Goal: Task Accomplishment & Management: Use online tool/utility

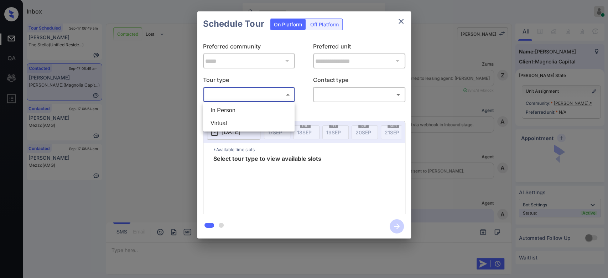
scroll to position [323, 0]
click at [139, 156] on div at bounding box center [304, 139] width 608 height 278
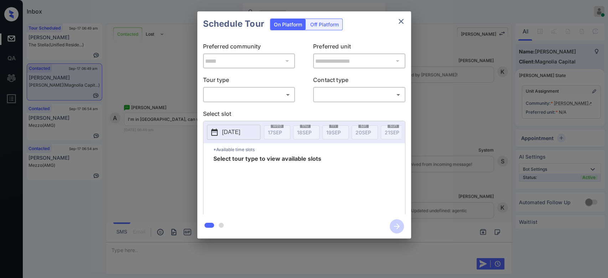
click at [164, 157] on div "**********" at bounding box center [304, 125] width 608 height 250
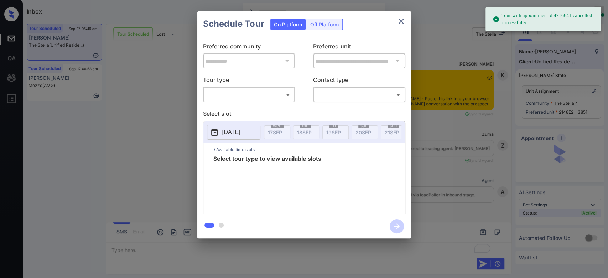
scroll to position [1394, 0]
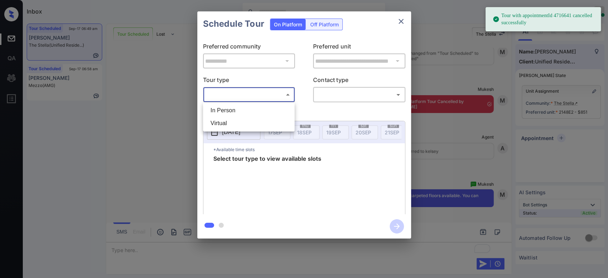
click at [228, 93] on body "Tour with appointmentId 4716641 cancelled successfully Inbox Mukesh Online Set …" at bounding box center [304, 139] width 608 height 278
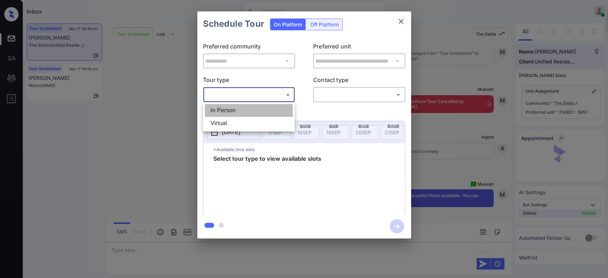
click at [228, 108] on li "In Person" at bounding box center [249, 110] width 88 height 13
type input "********"
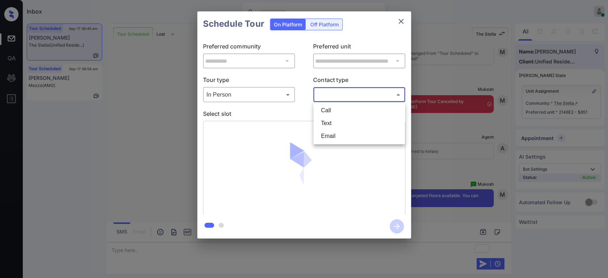
drag, startPoint x: 341, startPoint y: 95, endPoint x: 334, endPoint y: 120, distance: 26.4
click at [334, 120] on body "Inbox Mukesh Online Set yourself offline Set yourself on break Profile Switch t…" at bounding box center [304, 139] width 608 height 278
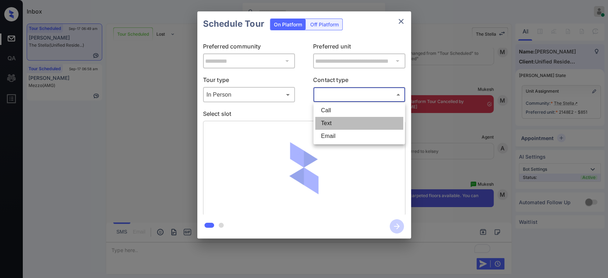
click at [334, 120] on li "Text" at bounding box center [359, 123] width 88 height 13
type input "****"
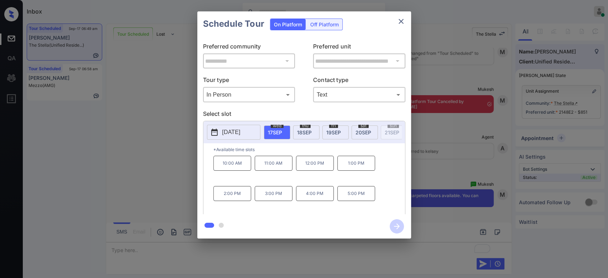
click at [305, 136] on div "thu 18 SEP" at bounding box center [306, 132] width 26 height 14
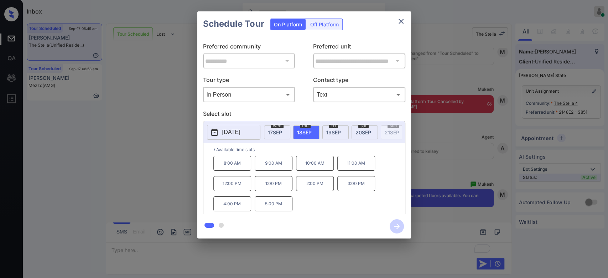
click at [320, 170] on p "10:00 AM" at bounding box center [315, 163] width 38 height 15
click at [396, 226] on icon "button" at bounding box center [397, 226] width 6 height 6
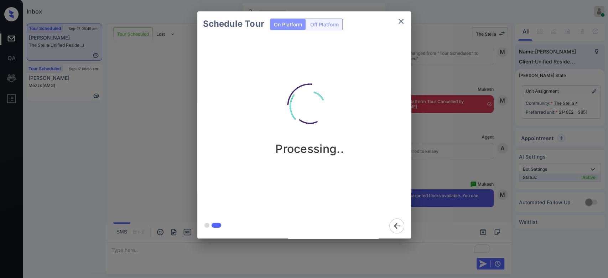
click at [419, 135] on div "Schedule Tour On Platform Off Platform Processing.." at bounding box center [304, 125] width 608 height 250
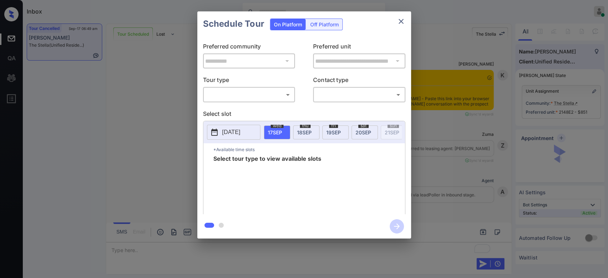
scroll to position [1394, 0]
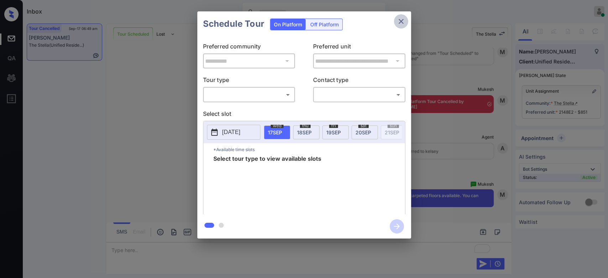
click at [402, 21] on icon "close" at bounding box center [401, 21] width 9 height 9
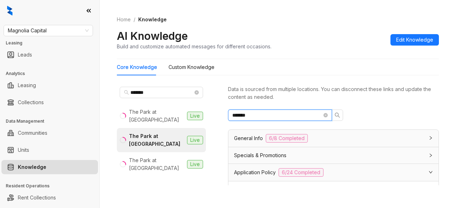
scroll to position [554, 0]
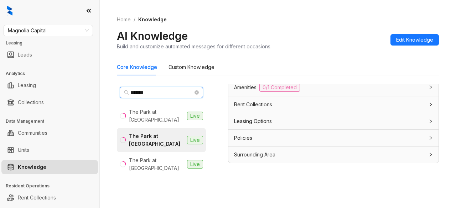
click at [156, 94] on input "*******" at bounding box center [161, 93] width 63 height 8
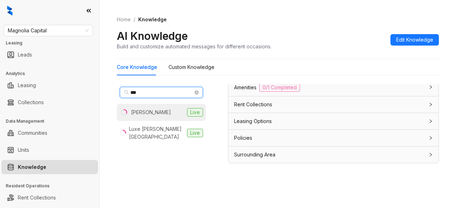
type input "***"
click at [153, 109] on li "Logan Live" at bounding box center [161, 112] width 89 height 17
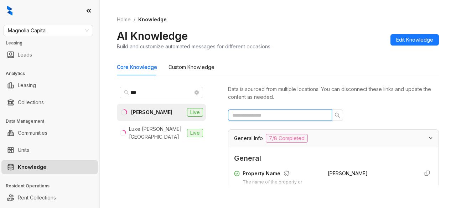
click at [274, 114] on input "text" at bounding box center [277, 116] width 90 height 8
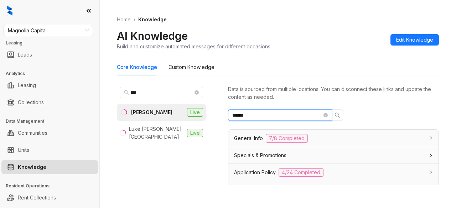
type input "******"
click at [336, 113] on icon "search" at bounding box center [337, 115] width 5 height 5
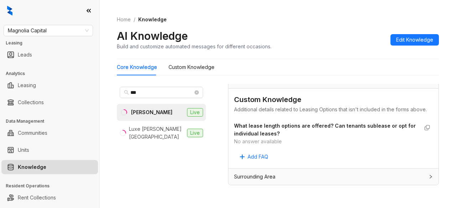
scroll to position [22, 0]
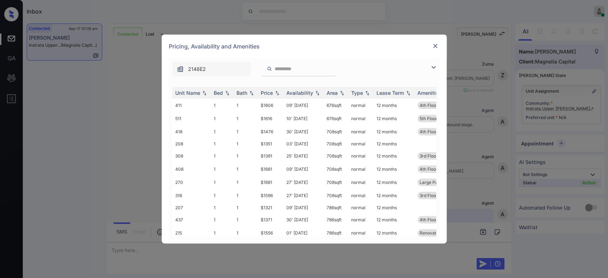
scroll to position [560, 0]
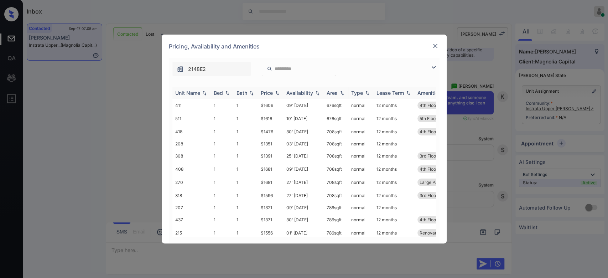
click at [267, 93] on div "Price" at bounding box center [267, 93] width 12 height 6
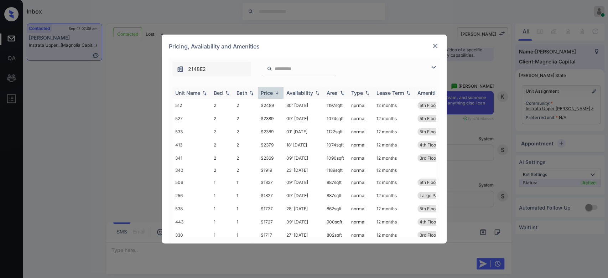
click at [267, 93] on div "Price" at bounding box center [267, 93] width 12 height 6
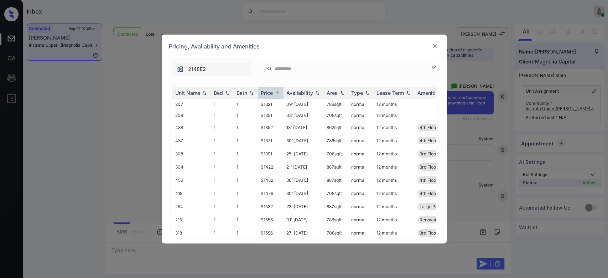
click at [285, 70] on input "search" at bounding box center [303, 69] width 58 height 6
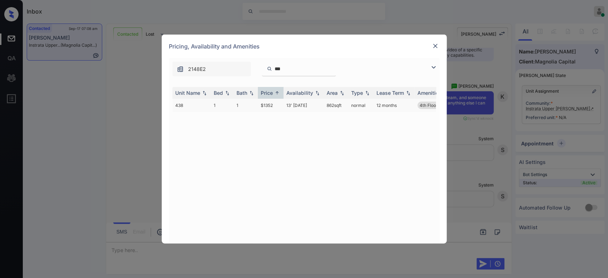
type input "***"
click at [261, 107] on td "$1352" at bounding box center [271, 105] width 26 height 13
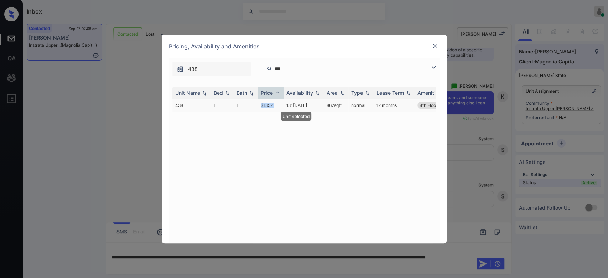
click at [261, 107] on td "$1352" at bounding box center [271, 105] width 26 height 13
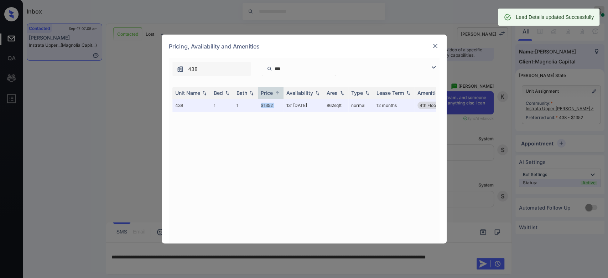
click at [432, 48] on img at bounding box center [435, 45] width 7 height 7
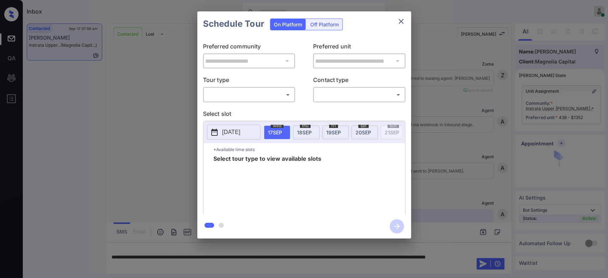
scroll to position [560, 0]
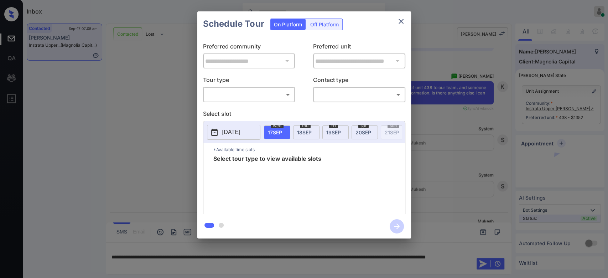
click at [259, 99] on body "Inbox Mukesh Online Set yourself offline Set yourself on break Profile Switch t…" at bounding box center [304, 139] width 608 height 278
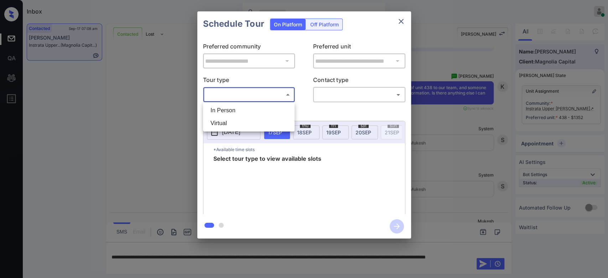
click at [399, 21] on div at bounding box center [304, 139] width 608 height 278
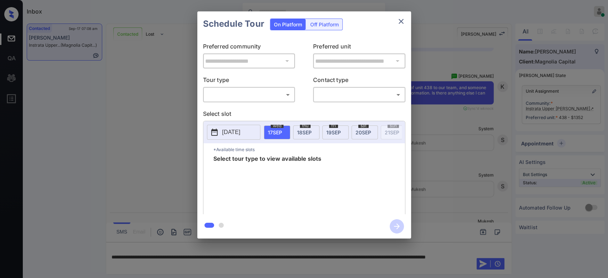
click at [399, 21] on div at bounding box center [304, 139] width 608 height 278
click at [399, 21] on icon "close" at bounding box center [401, 21] width 9 height 9
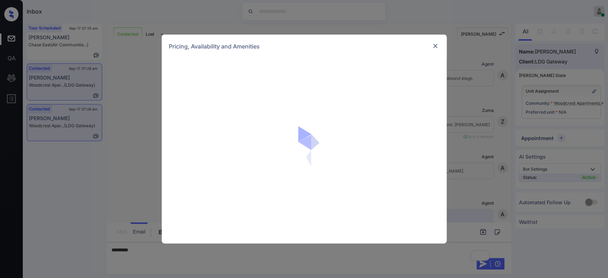
scroll to position [342, 0]
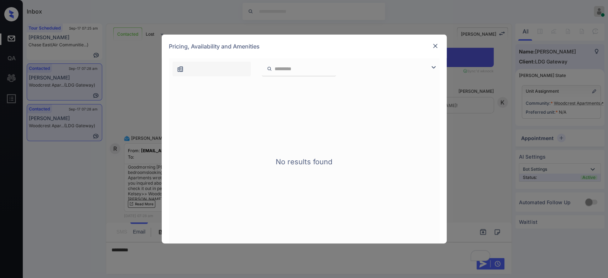
click at [435, 43] on img at bounding box center [435, 45] width 7 height 7
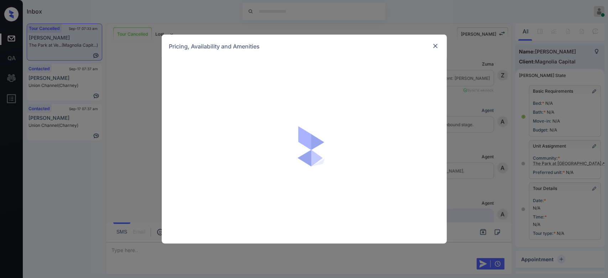
scroll to position [1, 0]
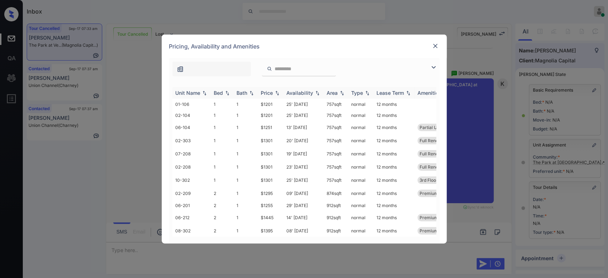
click at [268, 93] on div "Price" at bounding box center [267, 93] width 12 height 6
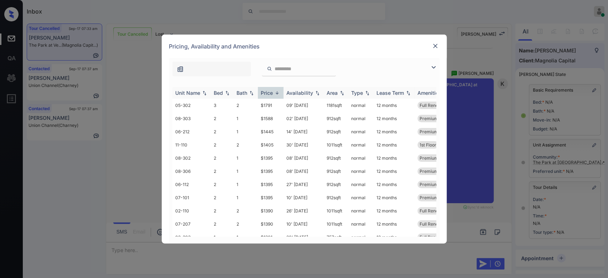
click at [268, 93] on div "Price" at bounding box center [267, 93] width 12 height 6
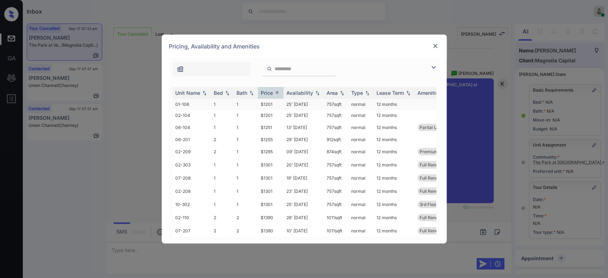
click at [267, 102] on td "$1201" at bounding box center [271, 104] width 26 height 11
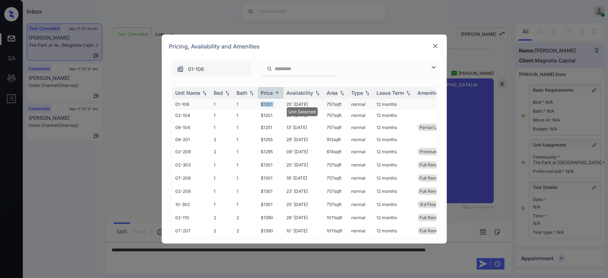
click at [267, 102] on td "$1201" at bounding box center [271, 104] width 26 height 11
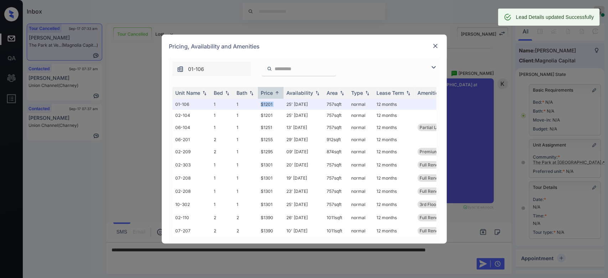
click at [433, 47] on img at bounding box center [435, 45] width 7 height 7
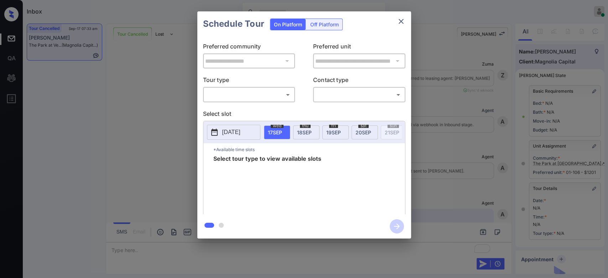
scroll to position [1, 0]
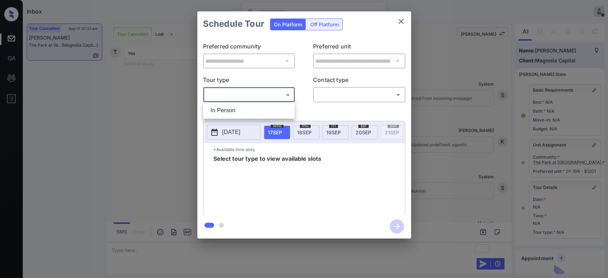
click at [271, 93] on body "Inbox Mukesh Online Set yourself offline Set yourself on break Profile Switch t…" at bounding box center [304, 139] width 608 height 278
click at [246, 107] on li "In Person" at bounding box center [249, 110] width 88 height 13
type input "********"
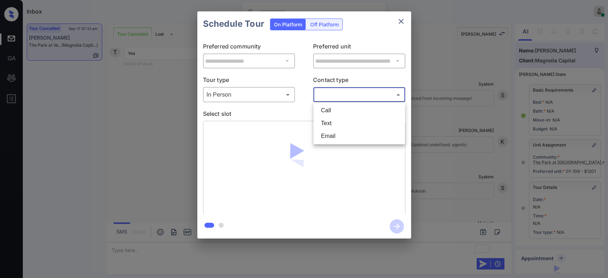
click at [345, 89] on body "Inbox Mukesh Online Set yourself offline Set yourself on break Profile Switch t…" at bounding box center [304, 139] width 608 height 278
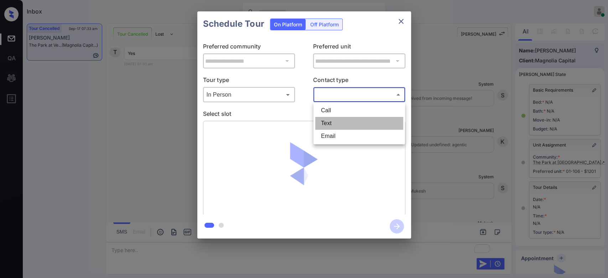
click at [331, 126] on li "Text" at bounding box center [359, 123] width 88 height 13
type input "****"
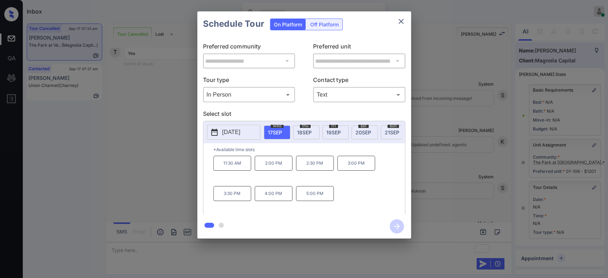
click at [302, 133] on span "18 SEP" at bounding box center [304, 132] width 15 height 6
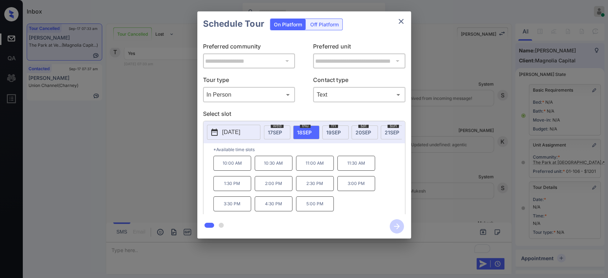
click at [278, 190] on p "2:00 PM" at bounding box center [274, 183] width 38 height 15
click at [393, 224] on icon "button" at bounding box center [397, 226] width 14 height 14
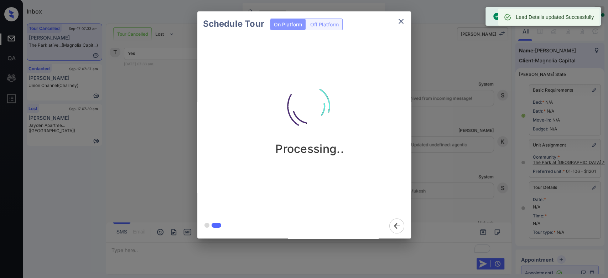
click at [447, 93] on div "Schedule Tour On Platform Off Platform Processing.." at bounding box center [304, 125] width 608 height 250
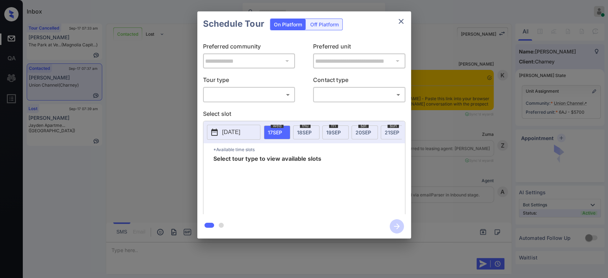
scroll to position [598, 0]
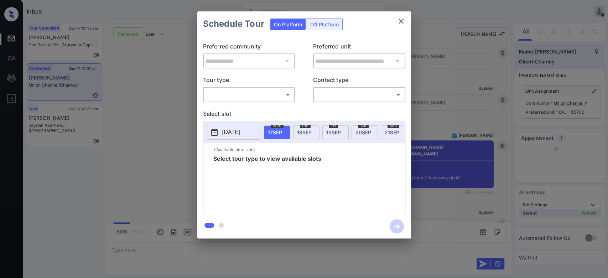
click at [262, 98] on body "Inbox Mukesh Online Set yourself offline Set yourself on break Profile Switch t…" at bounding box center [304, 139] width 608 height 278
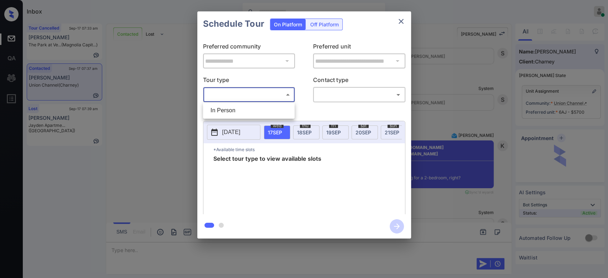
click at [252, 111] on li "In Person" at bounding box center [249, 110] width 88 height 13
type input "********"
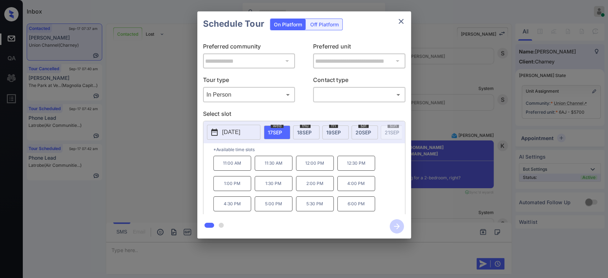
click at [361, 134] on span "20 SEP" at bounding box center [364, 132] width 16 height 6
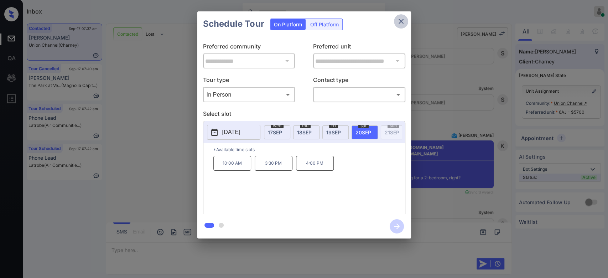
click at [401, 23] on icon "close" at bounding box center [401, 21] width 9 height 9
